Goal: Task Accomplishment & Management: Complete application form

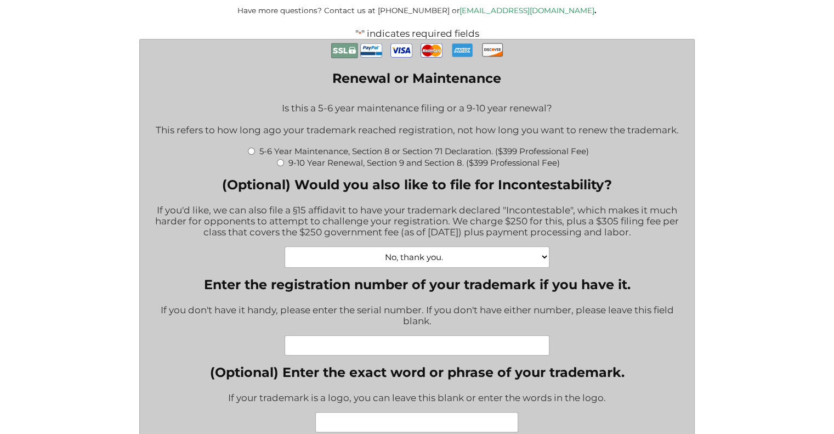
scroll to position [283, 0]
click at [460, 265] on select "No, thank you. Yes, Incontestability for one class. ($555) Yes, Incontestabilit…" at bounding box center [416, 256] width 264 height 21
click at [248, 155] on input "5-6 Year Maintenance, Section 8 or Section 71 Declaration. ($399 Professional F…" at bounding box center [251, 150] width 7 height 7
radio input "true"
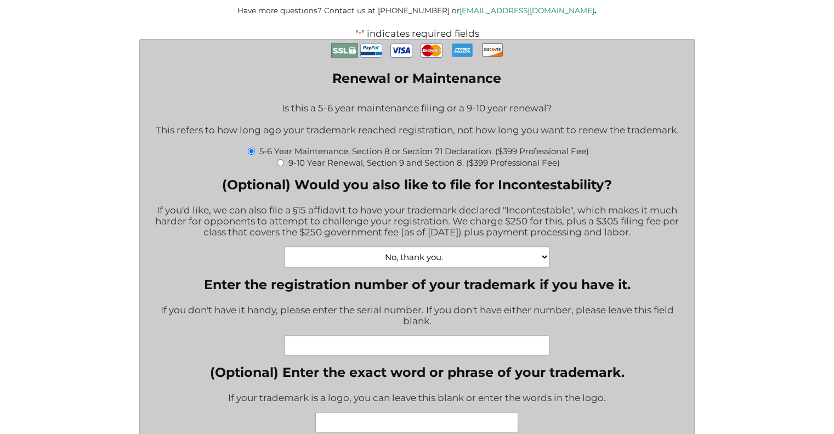
type input "$774.00"
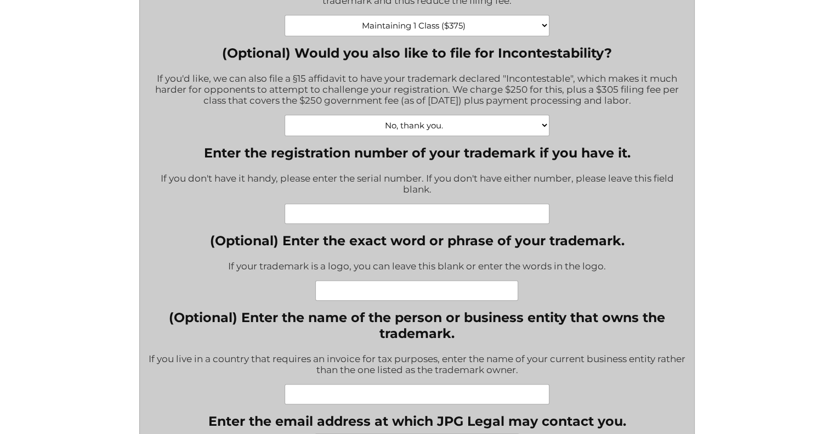
scroll to position [530, 0]
click at [464, 223] on input "Enter the registration number of your trademark if you have it." at bounding box center [416, 214] width 264 height 20
paste input "88750824"
type input "88750824"
click at [428, 291] on input "(Optional) Enter the exact word or phrase of your trademark." at bounding box center [416, 291] width 203 height 20
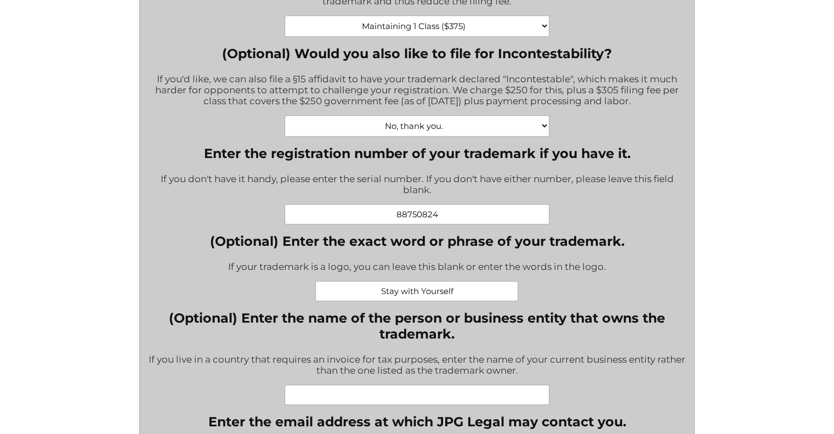
type input "Stay with Yourself"
click at [566, 289] on div "Stay with Yourself" at bounding box center [416, 291] width 414 height 20
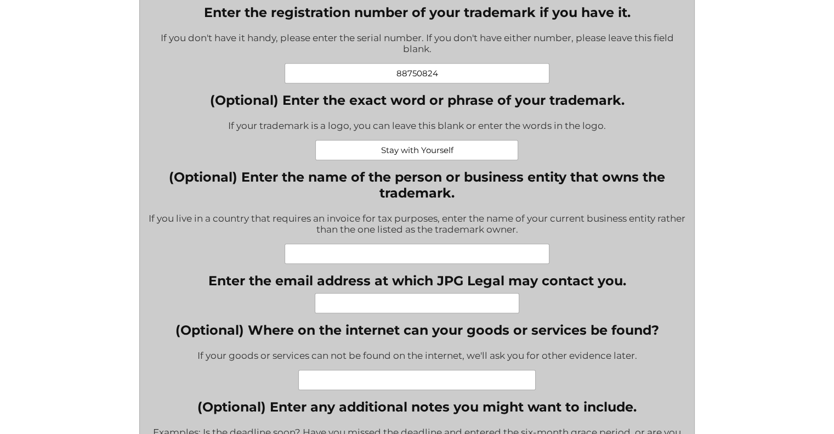
scroll to position [670, 0]
click at [503, 263] on input "(Optional) Enter the name of the person or business entity that owns the tradem…" at bounding box center [416, 254] width 264 height 20
type input "[PERSON_NAME]"
click at [490, 314] on input "Enter the email address at which JPG Legal may contact you." at bounding box center [417, 303] width 204 height 20
type input "[EMAIL_ADDRESS][DOMAIN_NAME]"
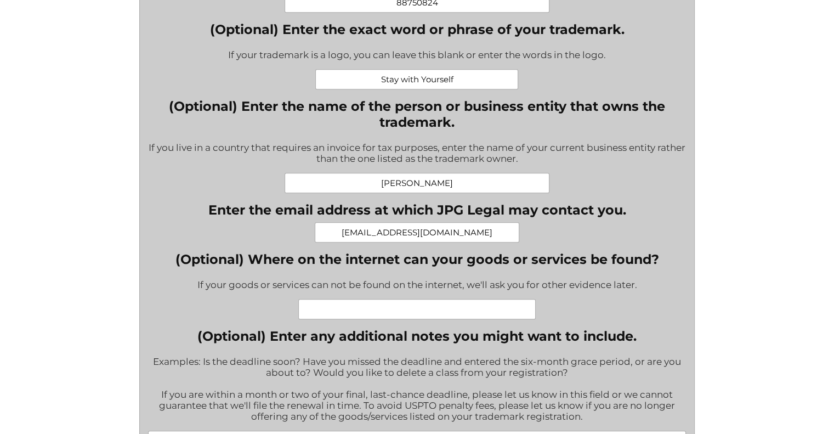
scroll to position [766, 0]
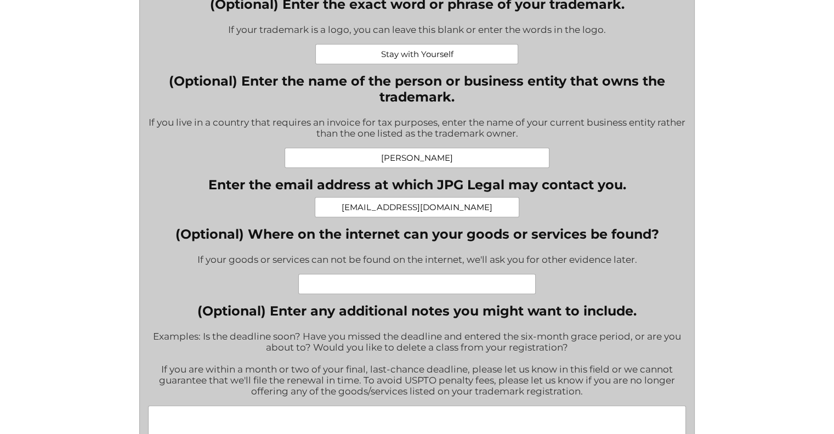
click at [498, 293] on input "(Optional) Where on the internet can your goods or services be found?" at bounding box center [416, 284] width 237 height 20
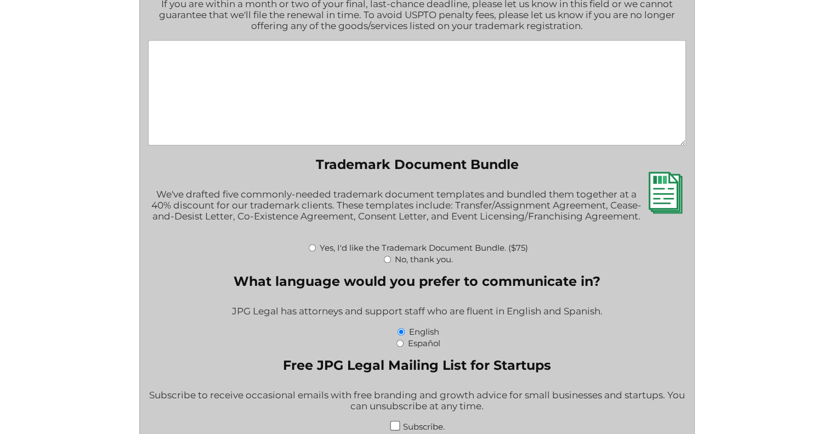
scroll to position [1131, 0]
type input "[DOMAIN_NAME]"
click at [388, 264] on div "No, thank you." at bounding box center [417, 259] width 538 height 12
click at [386, 263] on input "No, thank you." at bounding box center [387, 258] width 7 height 7
radio input "true"
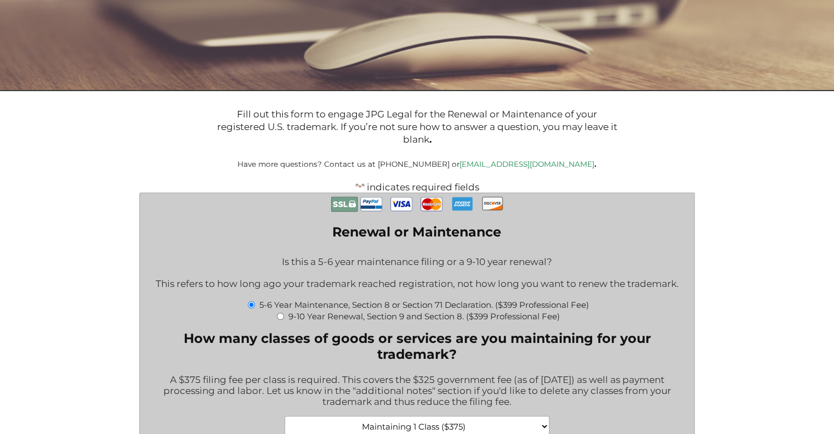
scroll to position [396, 0]
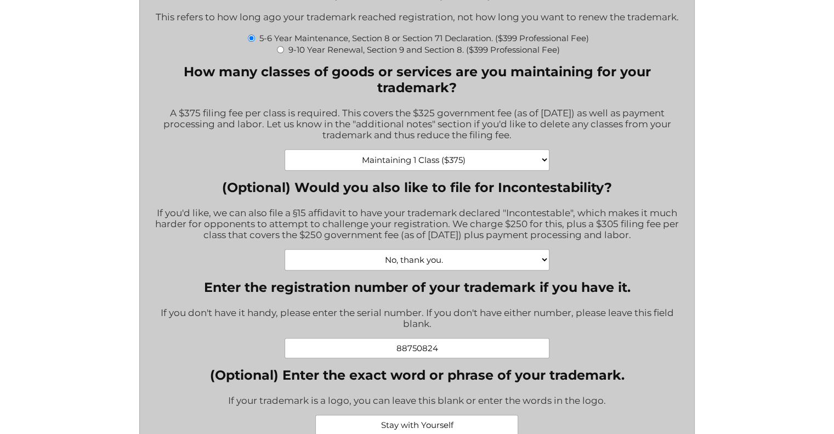
click at [454, 161] on select "Maintaining 1 Class ($375) Maintaining 2 Classes ($750) Maintaining 3 Classes (…" at bounding box center [416, 159] width 264 height 21
click at [284, 155] on select "Maintaining 1 Class ($375) Maintaining 2 Classes ($750) Maintaining 3 Classes (…" at bounding box center [416, 159] width 264 height 21
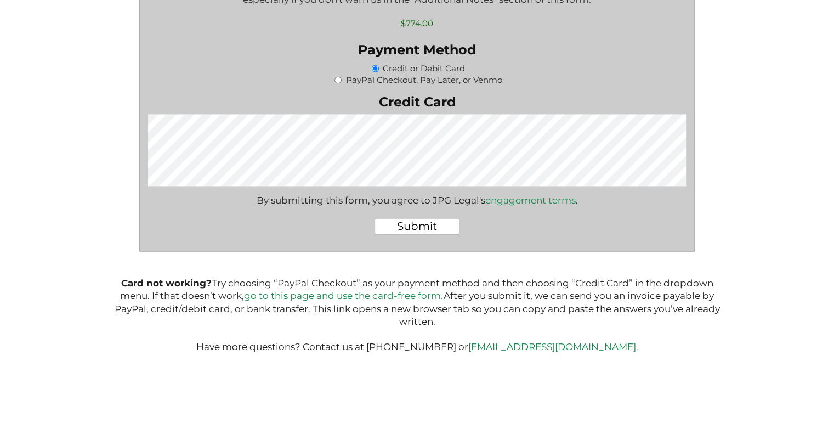
scroll to position [1647, 0]
